Goal: Task Accomplishment & Management: Use online tool/utility

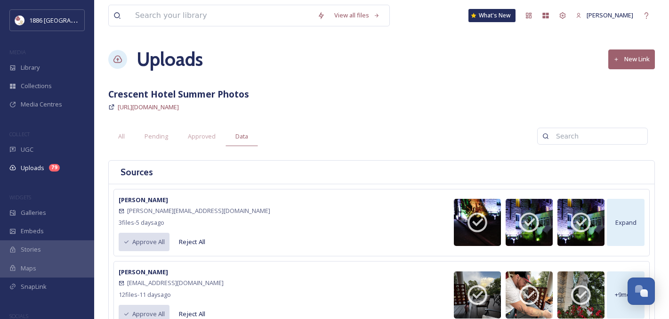
click at [48, 57] on div "MEDIA" at bounding box center [47, 52] width 94 height 12
click at [46, 67] on div "Library" at bounding box center [47, 67] width 94 height 18
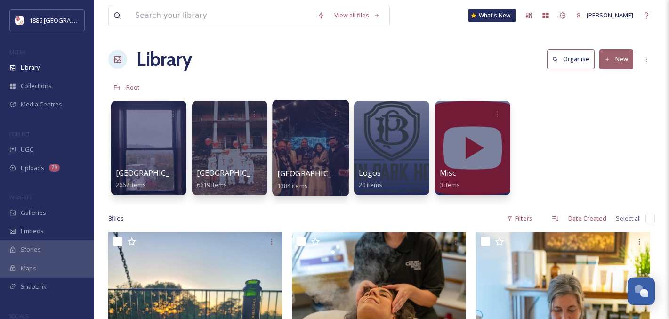
click at [297, 176] on span "[GEOGRAPHIC_DATA]" at bounding box center [315, 173] width 77 height 10
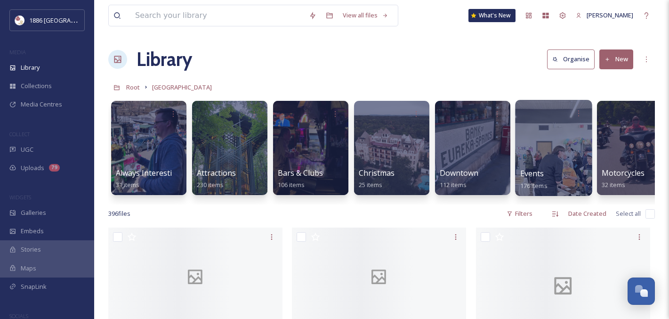
click at [529, 163] on div at bounding box center [553, 148] width 77 height 96
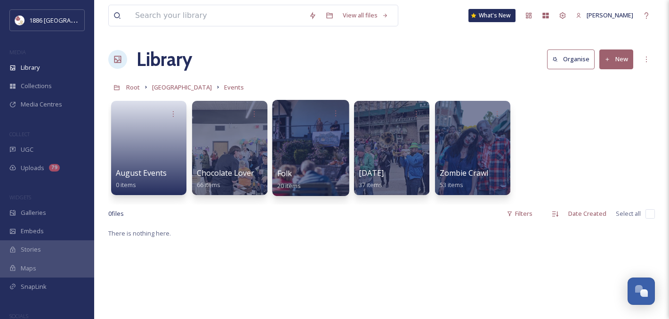
click at [299, 168] on div "Folk 20 items" at bounding box center [310, 180] width 67 height 24
click at [299, 176] on div "Folk 20 items" at bounding box center [310, 180] width 67 height 24
click at [296, 168] on div "Folk 20 items" at bounding box center [310, 180] width 67 height 24
click at [305, 158] on div at bounding box center [310, 148] width 77 height 96
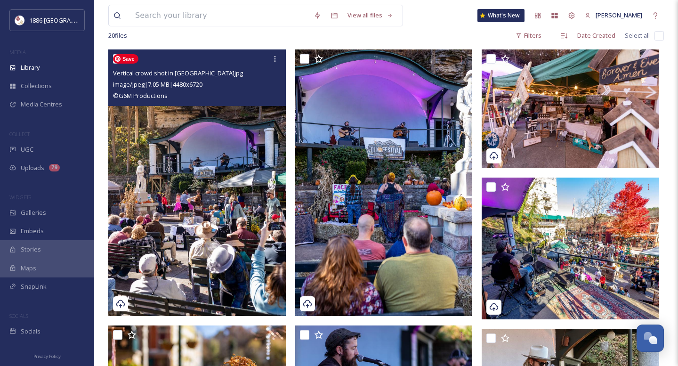
scroll to position [73, 0]
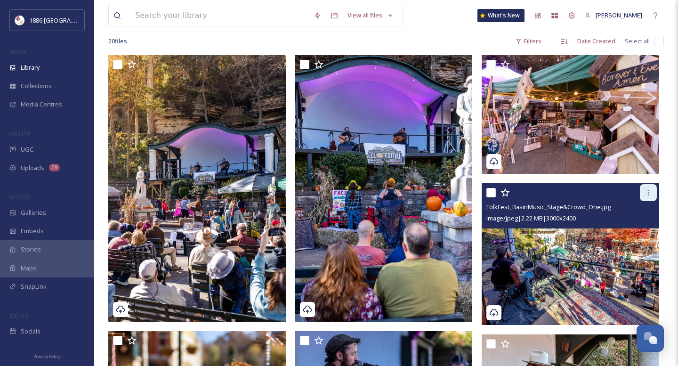
click at [650, 191] on icon at bounding box center [648, 193] width 8 height 8
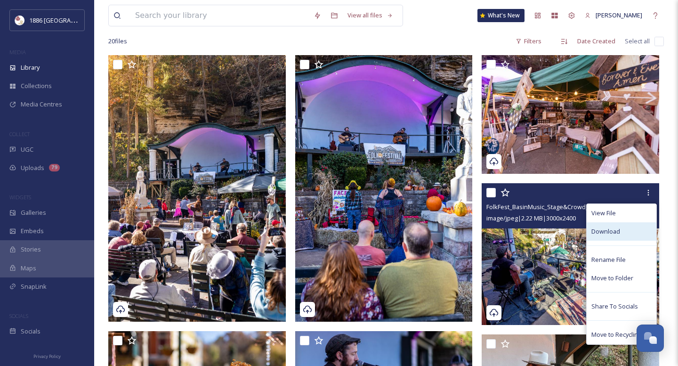
click at [609, 233] on span "Download" at bounding box center [605, 231] width 29 height 9
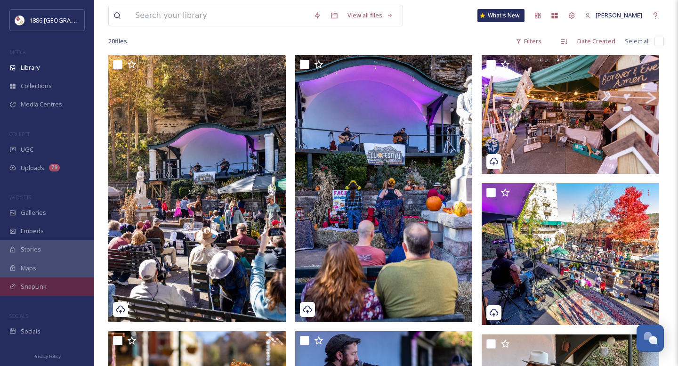
click at [54, 281] on div "SnapLink" at bounding box center [47, 286] width 94 height 18
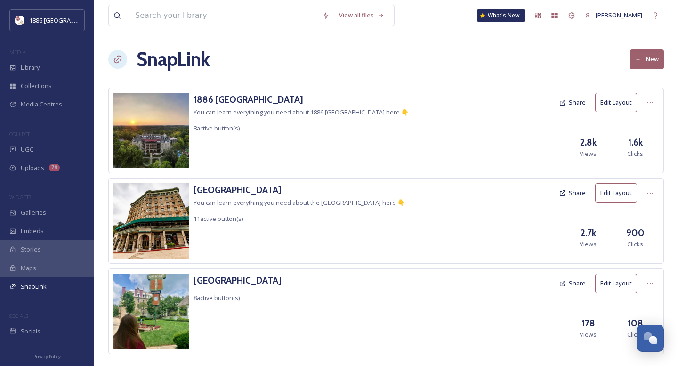
click at [238, 190] on h3 "[GEOGRAPHIC_DATA]" at bounding box center [298, 190] width 211 height 14
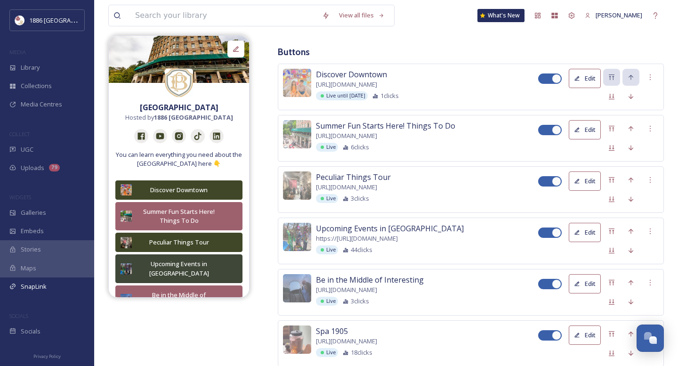
scroll to position [326, 0]
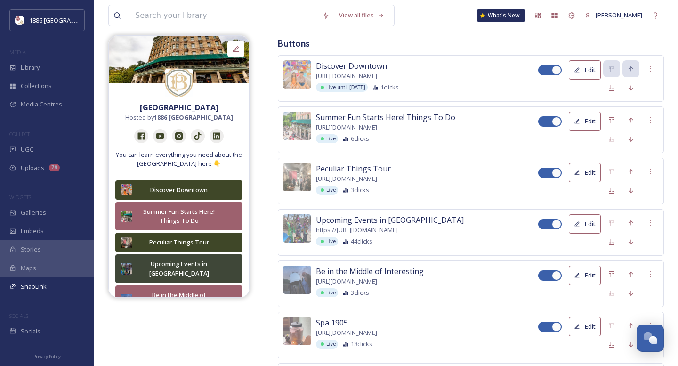
click at [551, 124] on div at bounding box center [550, 121] width 24 height 10
checkbox input "false"
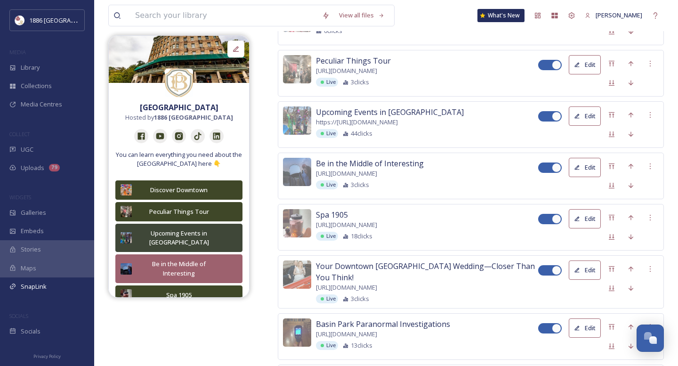
scroll to position [0, 0]
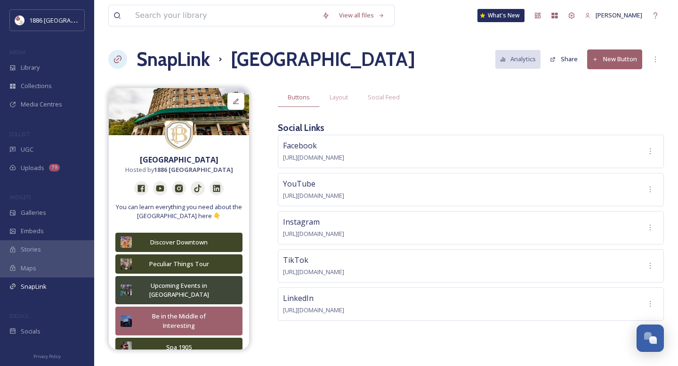
click at [627, 52] on button "New Button" at bounding box center [614, 58] width 55 height 19
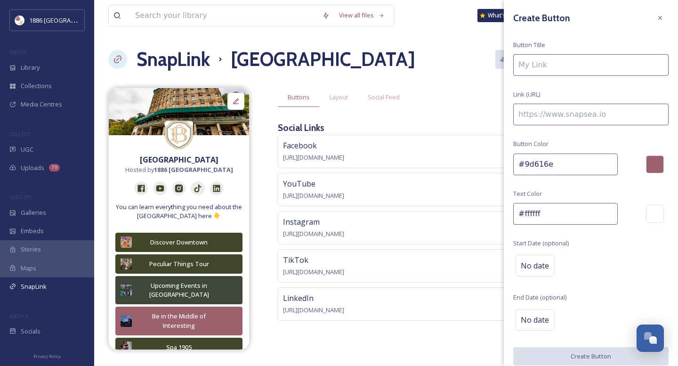
click at [581, 73] on input at bounding box center [590, 65] width 155 height 22
type input "Original Ozark Folk Festival"
paste input "[URL][DOMAIN_NAME]"
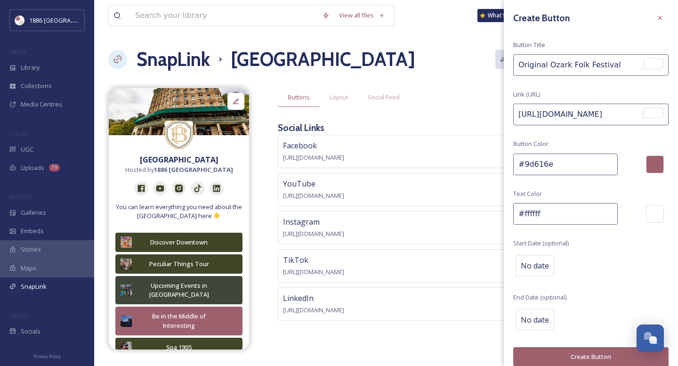
type input "[URL][DOMAIN_NAME]"
drag, startPoint x: 561, startPoint y: 163, endPoint x: 286, endPoint y: 180, distance: 275.0
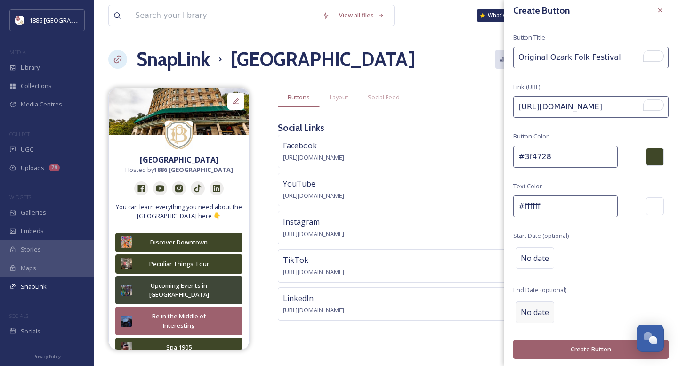
type input "#3f4728"
click at [531, 307] on span "No date" at bounding box center [535, 311] width 28 height 11
click at [558, 310] on input "text" at bounding box center [562, 312] width 94 height 21
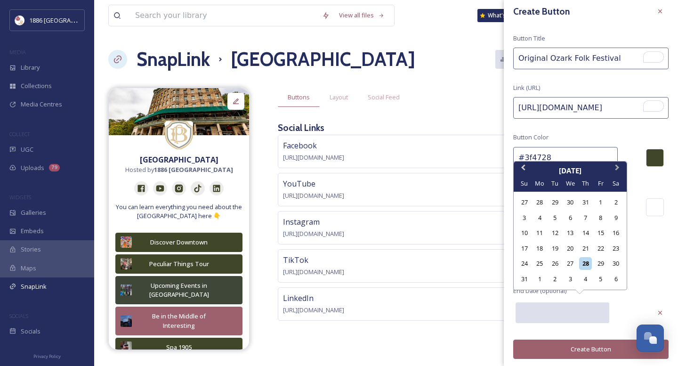
click at [617, 169] on button "Next Month" at bounding box center [618, 169] width 15 height 15
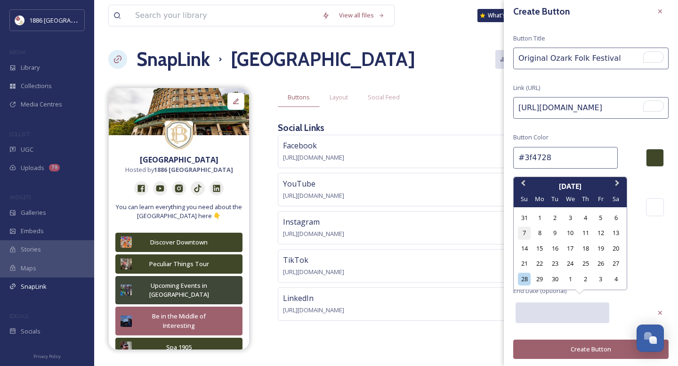
click at [528, 234] on div "7" at bounding box center [524, 232] width 13 height 13
type input "[DATE]"
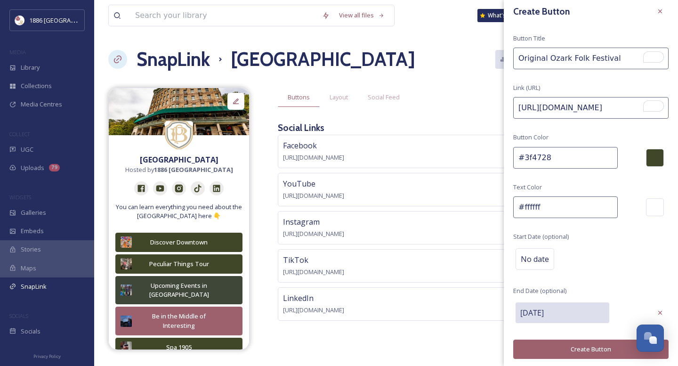
scroll to position [0, 0]
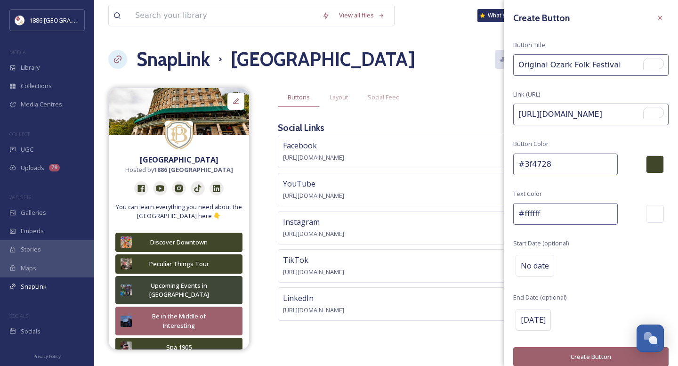
click at [582, 318] on button "Create Button" at bounding box center [590, 356] width 155 height 19
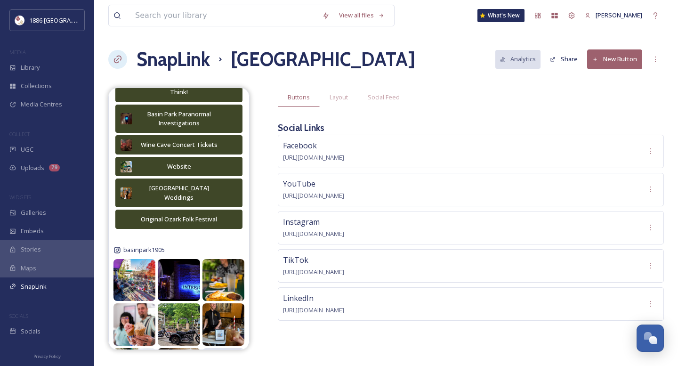
scroll to position [311, 0]
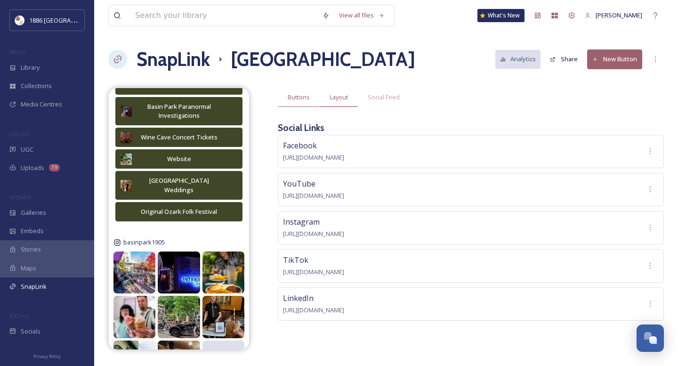
click at [329, 102] on div "Layout" at bounding box center [339, 97] width 38 height 19
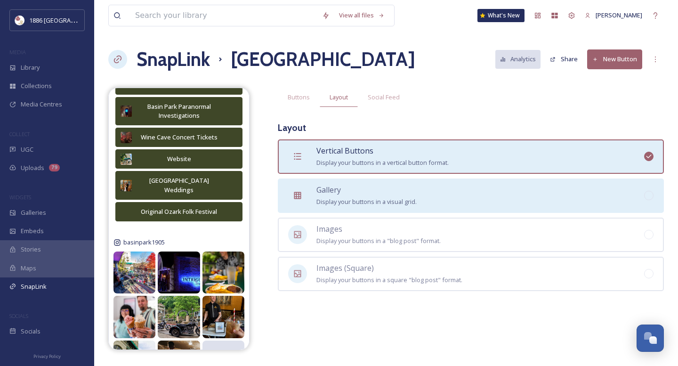
click at [339, 193] on span "Gallery" at bounding box center [328, 190] width 24 height 10
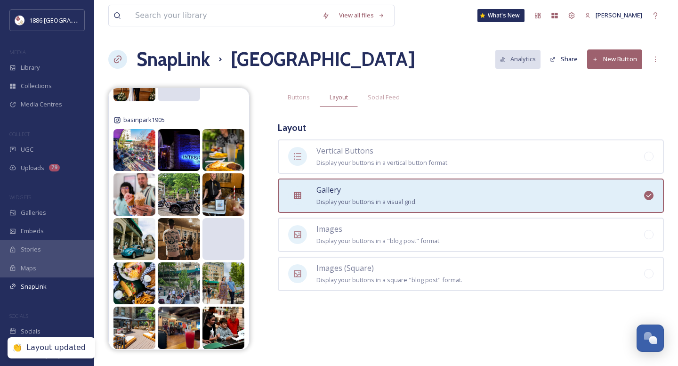
scroll to position [212, 0]
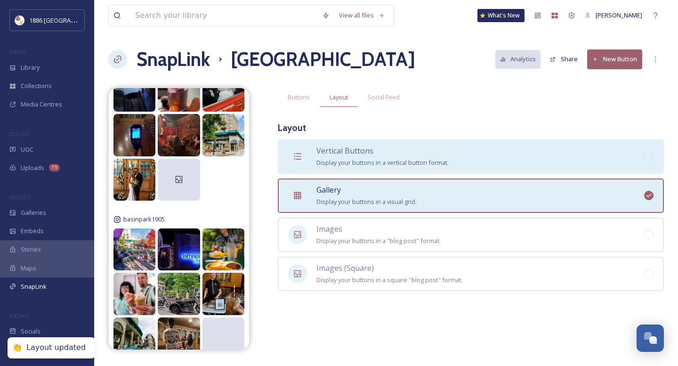
click at [356, 159] on span "Display your buttons in a vertical button format." at bounding box center [382, 162] width 132 height 8
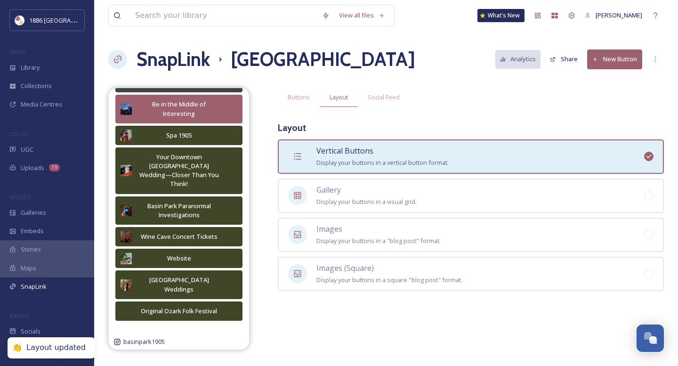
scroll to position [311, 0]
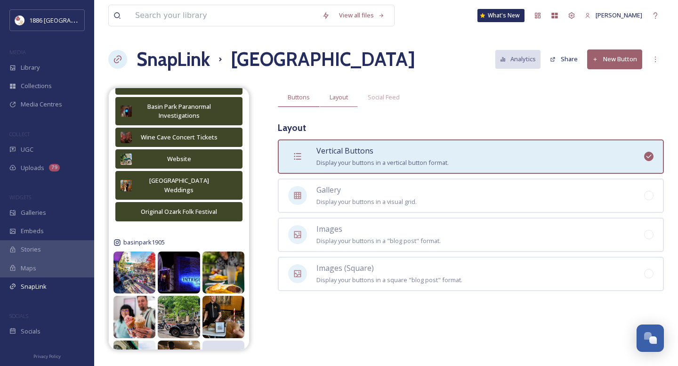
click at [298, 99] on span "Buttons" at bounding box center [299, 97] width 22 height 9
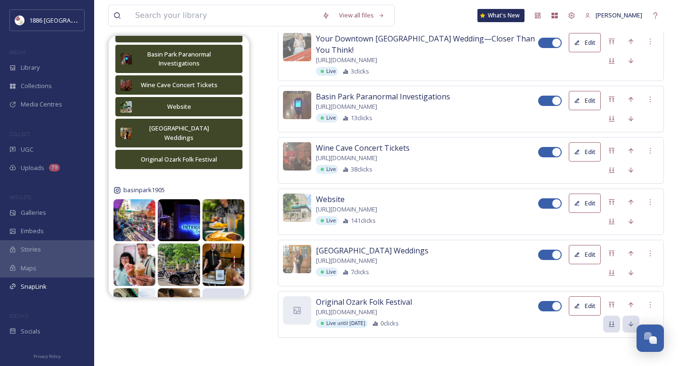
scroll to position [718, 0]
click at [612, 301] on icon at bounding box center [612, 305] width 8 height 8
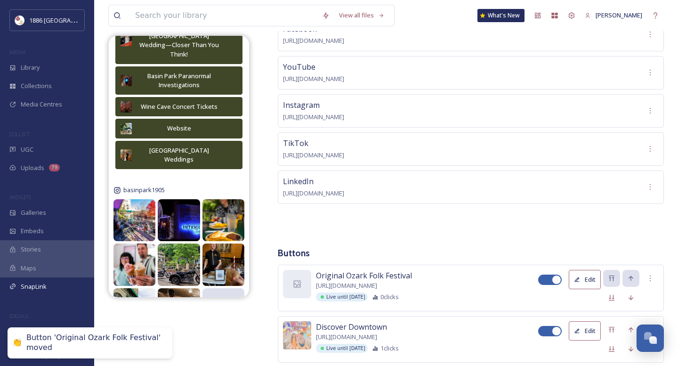
scroll to position [118, 0]
click at [299, 275] on div at bounding box center [297, 283] width 28 height 28
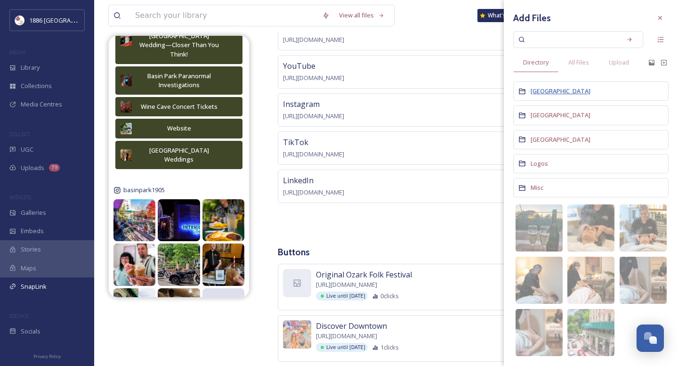
click at [566, 93] on span "[GEOGRAPHIC_DATA]" at bounding box center [561, 91] width 60 height 8
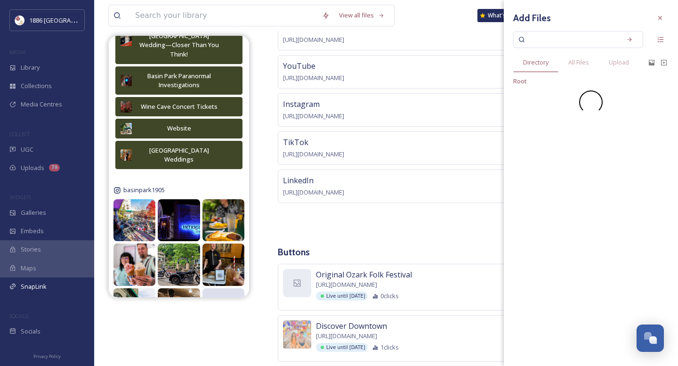
click at [539, 64] on span "Directory" at bounding box center [535, 62] width 25 height 9
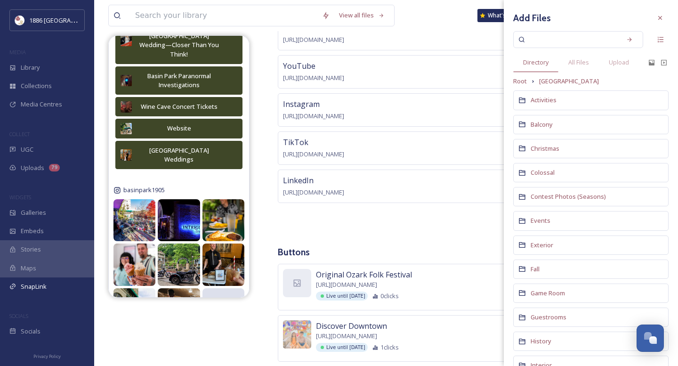
click at [538, 63] on span "Directory" at bounding box center [535, 62] width 25 height 9
click at [524, 78] on span "Root" at bounding box center [520, 81] width 14 height 9
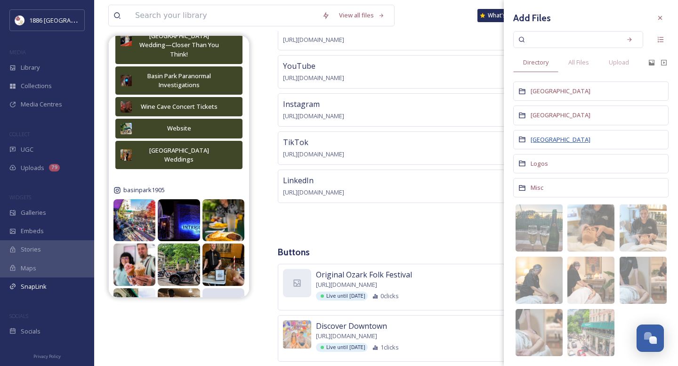
click at [545, 143] on span "[GEOGRAPHIC_DATA]" at bounding box center [561, 139] width 60 height 9
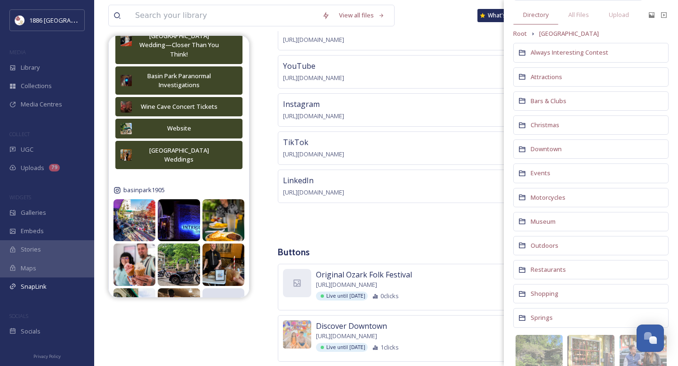
scroll to position [54, 0]
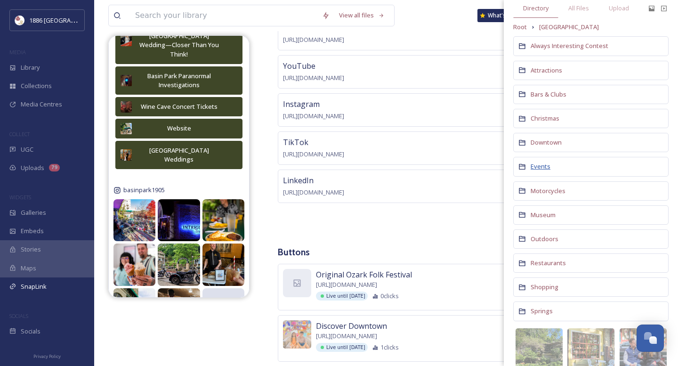
click at [543, 167] on span "Events" at bounding box center [541, 166] width 20 height 8
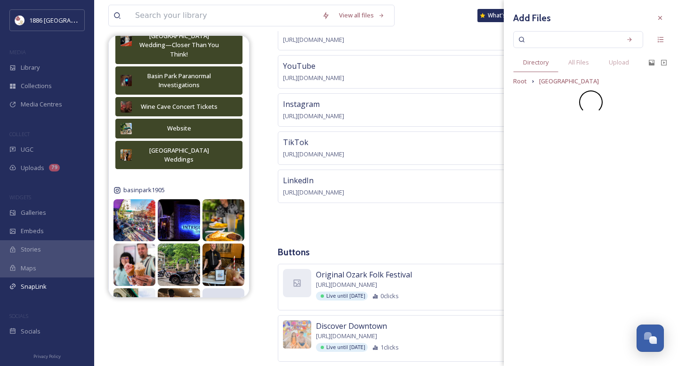
scroll to position [0, 0]
click at [534, 147] on span "Folk" at bounding box center [536, 148] width 11 height 8
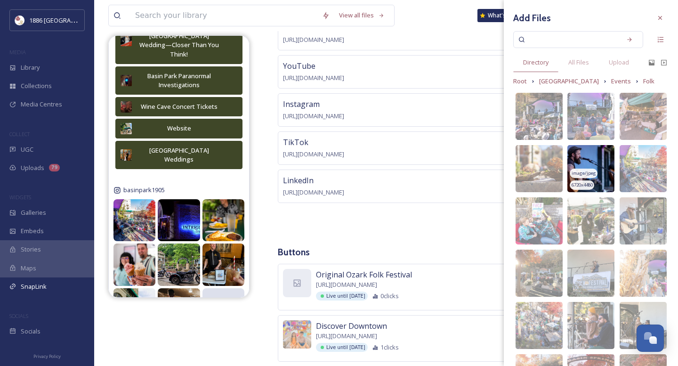
click at [606, 169] on img at bounding box center [590, 168] width 47 height 47
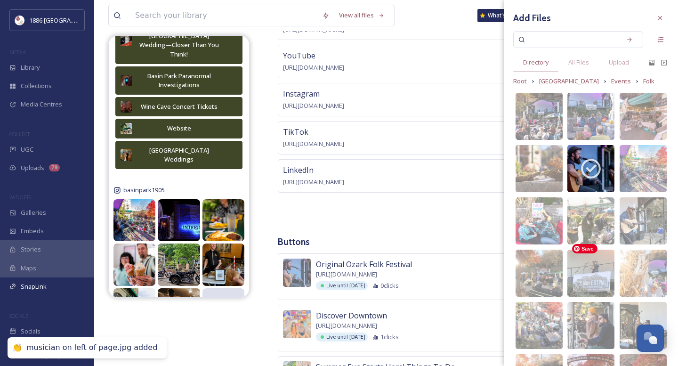
scroll to position [130, 0]
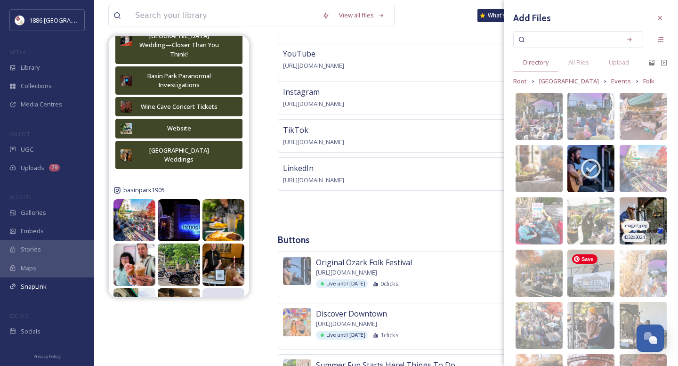
click at [640, 229] on div "image/jpeg" at bounding box center [635, 226] width 27 height 10
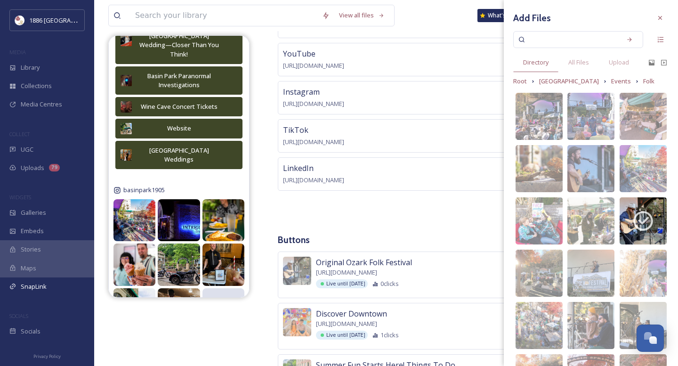
scroll to position [99, 0]
